Goal: Task Accomplishment & Management: Manage account settings

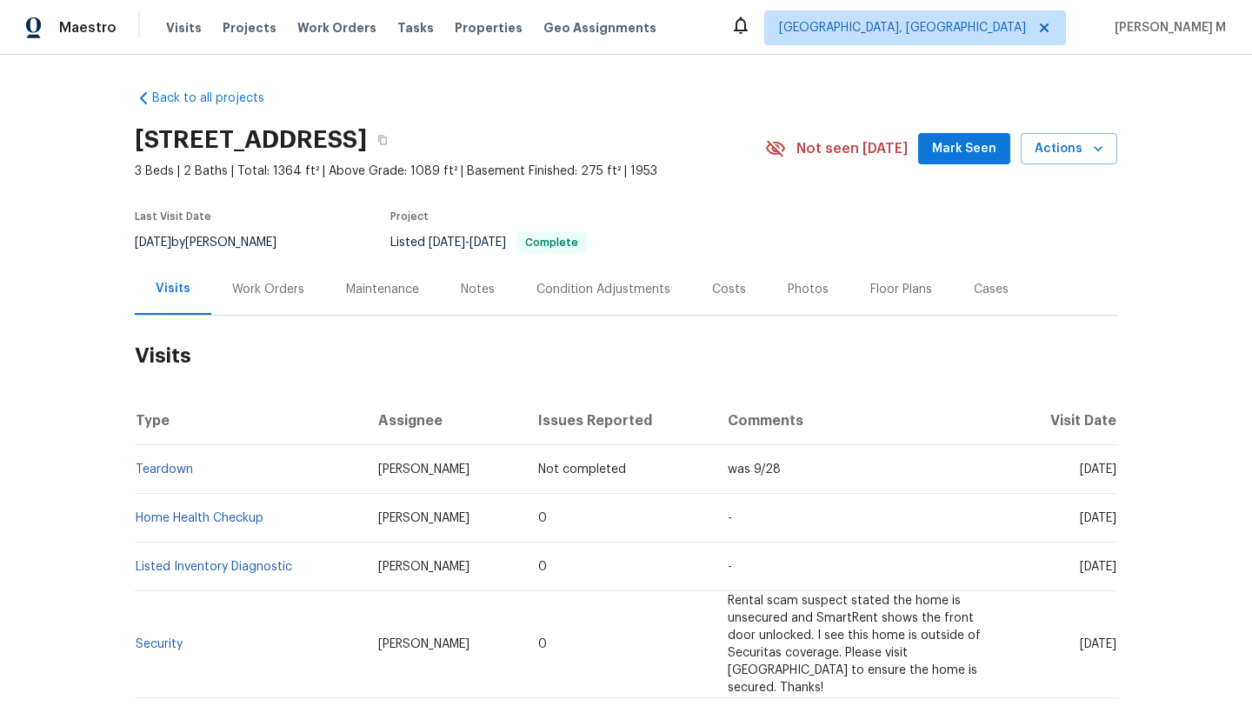
drag, startPoint x: 1039, startPoint y: 471, endPoint x: 1079, endPoint y: 472, distance: 39.2
click at [1080, 472] on span "[DATE]" at bounding box center [1098, 470] width 37 height 12
copy span "[DATE]"
click at [260, 297] on div "Work Orders" at bounding box center [268, 289] width 114 height 51
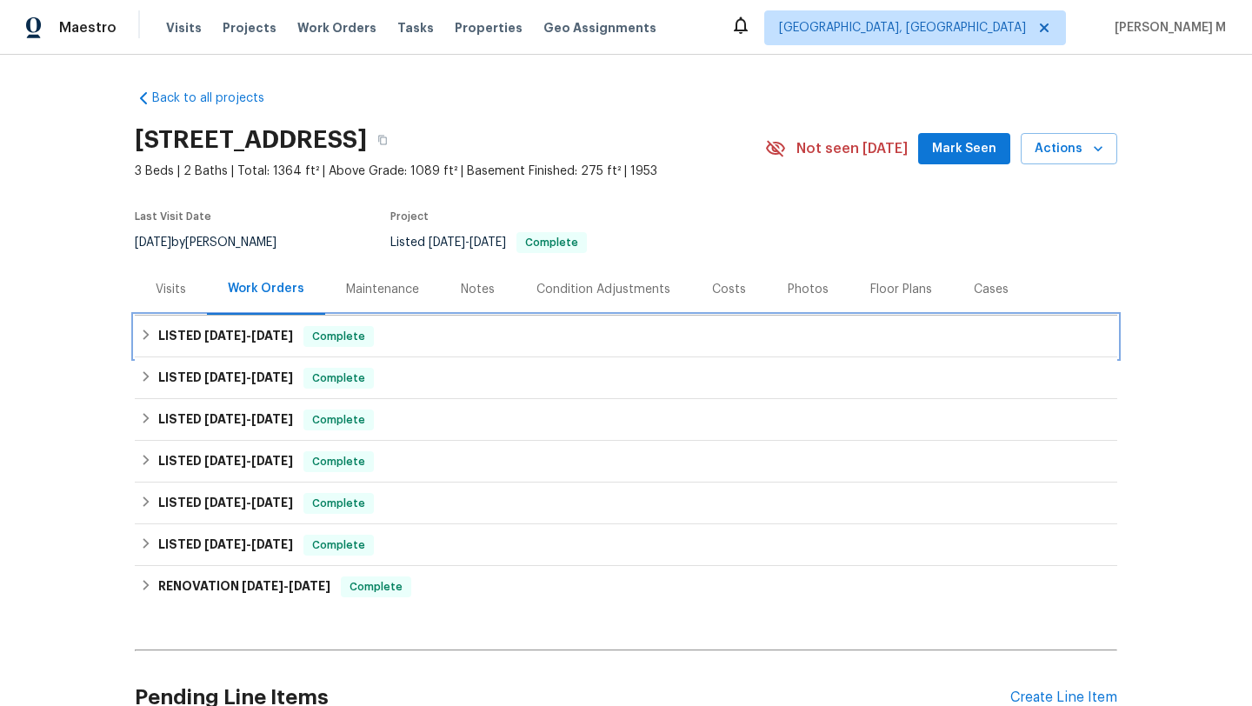
click at [259, 344] on h6 "LISTED [DATE] - [DATE]" at bounding box center [225, 336] width 135 height 21
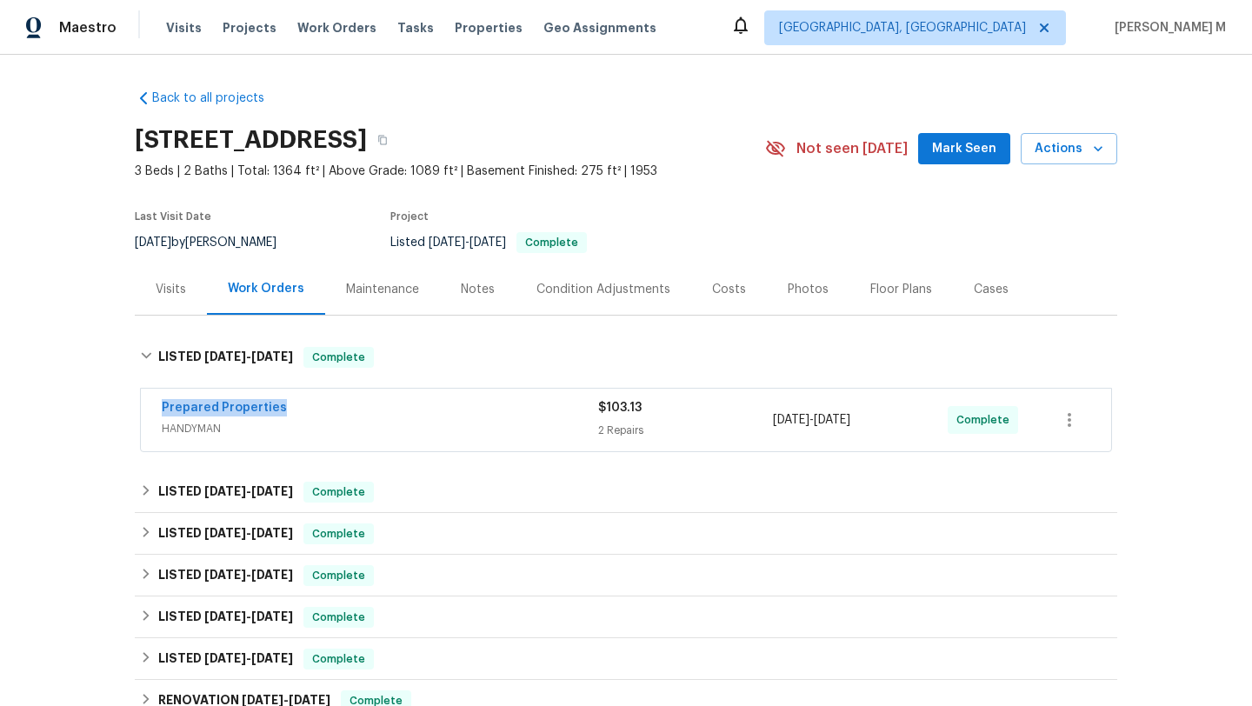
drag, startPoint x: 145, startPoint y: 413, endPoint x: 301, endPoint y: 412, distance: 155.7
click at [301, 412] on div "Prepared Properties HANDYMAN $103.13 2 Repairs [DATE] - [DATE] Complete" at bounding box center [626, 420] width 971 height 63
copy link "Prepared Properties"
copy span "[DATE] - [DATE]"
drag, startPoint x: 769, startPoint y: 419, endPoint x: 885, endPoint y: 422, distance: 116.6
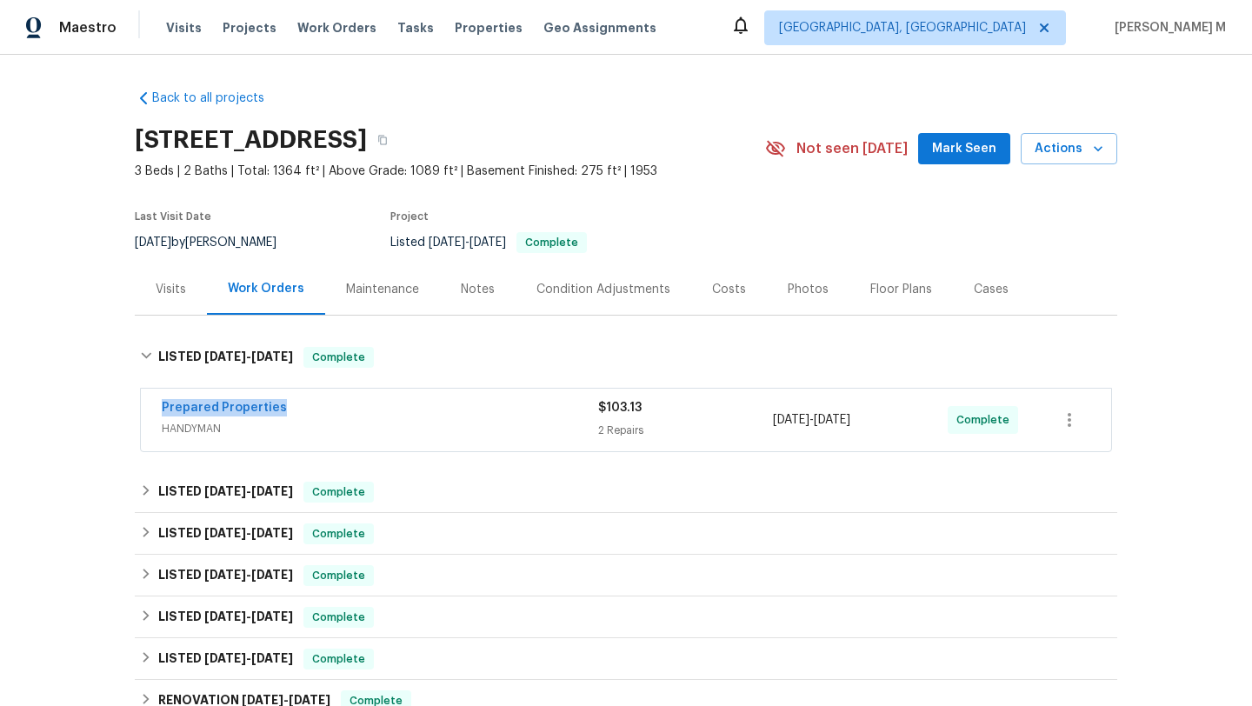
click at [885, 422] on div "[DATE] - [DATE]" at bounding box center [860, 420] width 175 height 42
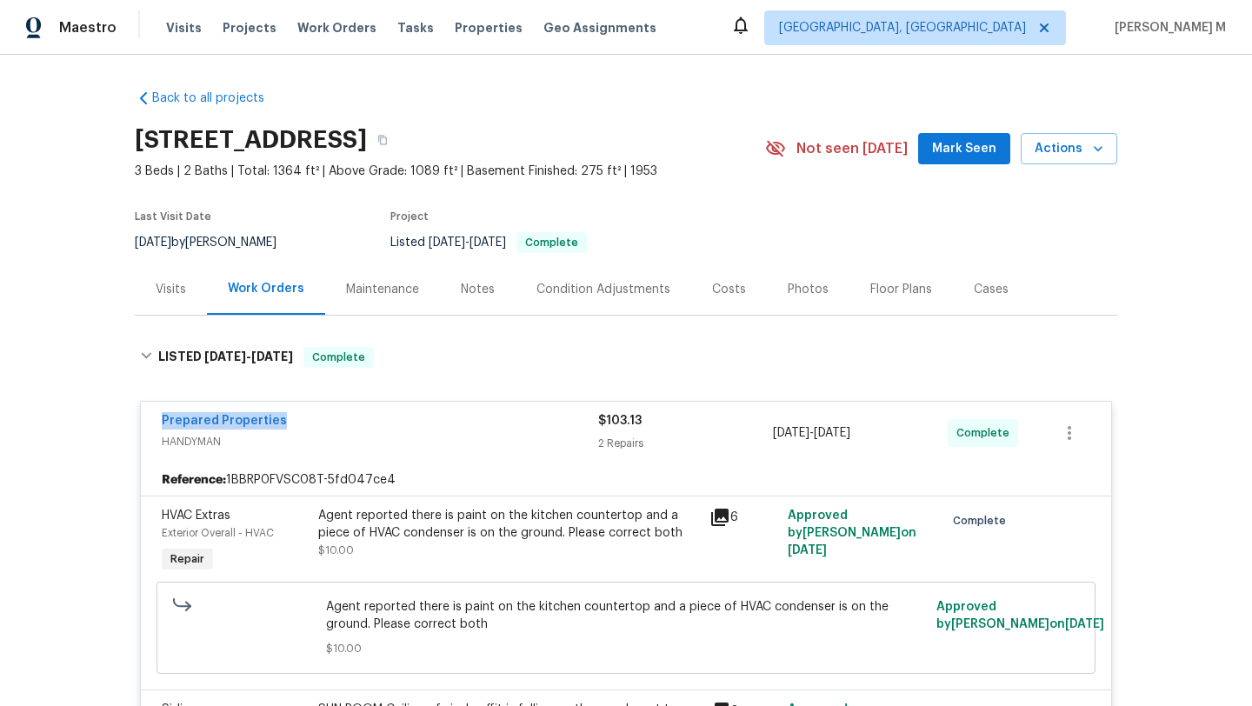
copy span "[DATE] - [DATE]"
